Goal: Information Seeking & Learning: Learn about a topic

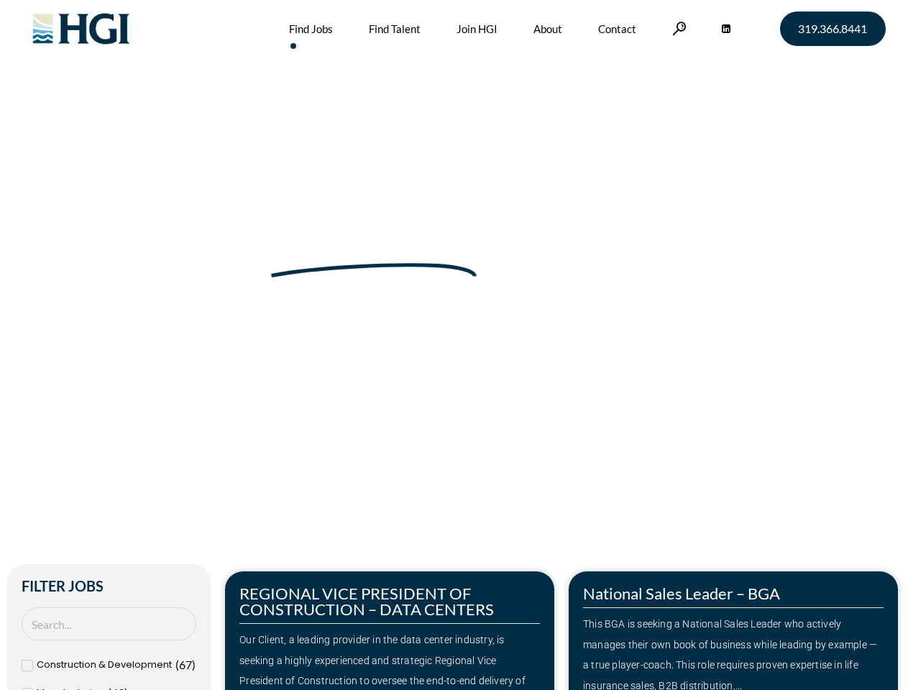
click at [454, 345] on div "Make Your Next Move Home » Jobs" at bounding box center [455, 304] width 820 height 608
click at [677, 28] on link at bounding box center [679, 29] width 14 height 14
click at [390, 631] on div "Our Client, a leading provider in the data center industry, is seeking a highly…" at bounding box center [389, 671] width 301 height 83
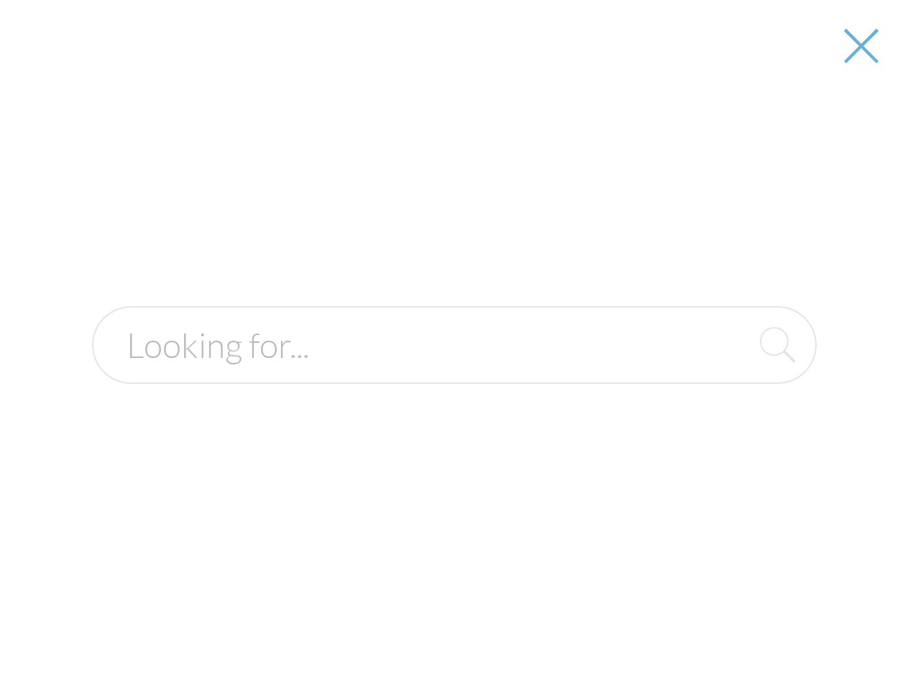
click at [733, 384] on form at bounding box center [454, 345] width 725 height 78
